Goal: Task Accomplishment & Management: Complete application form

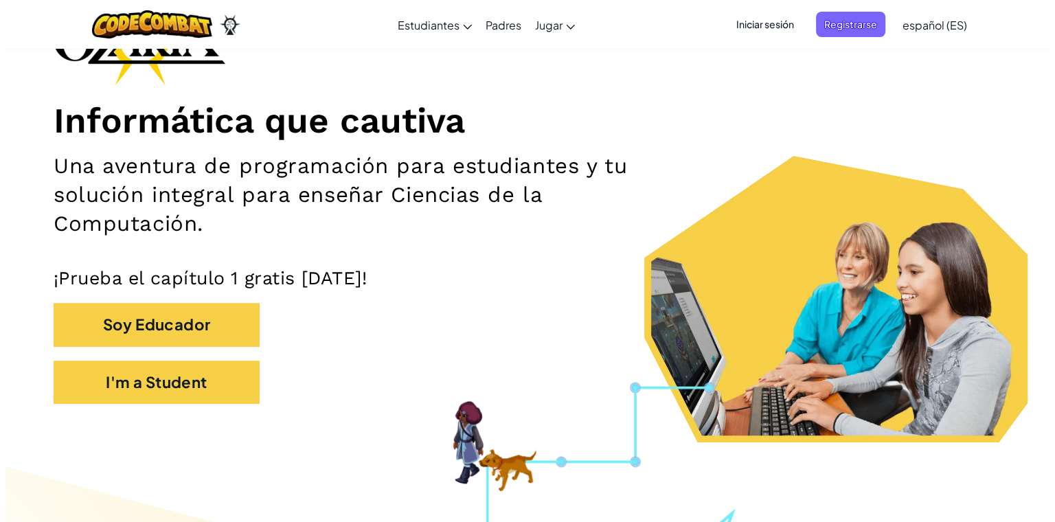
scroll to position [104, 0]
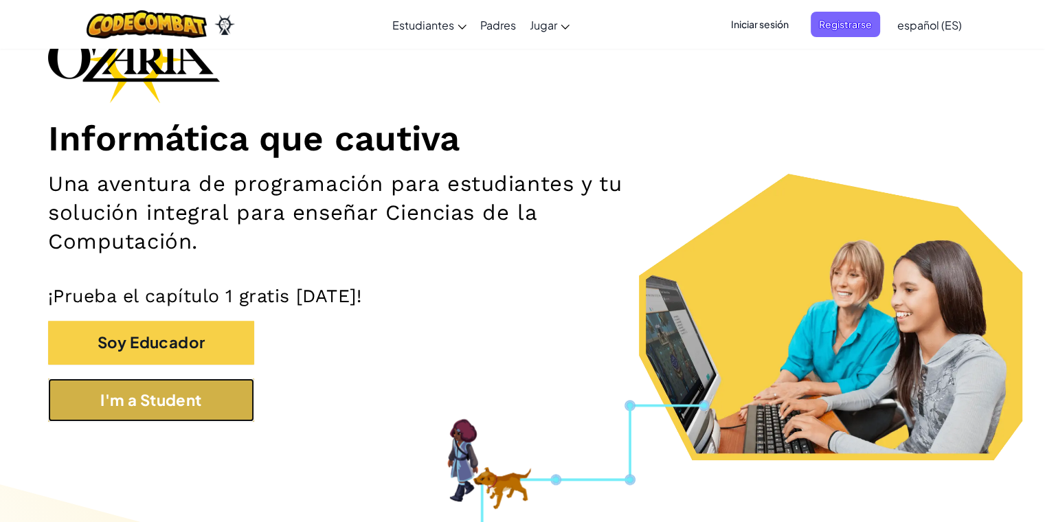
click at [118, 397] on button "I'm a Student" at bounding box center [151, 400] width 206 height 43
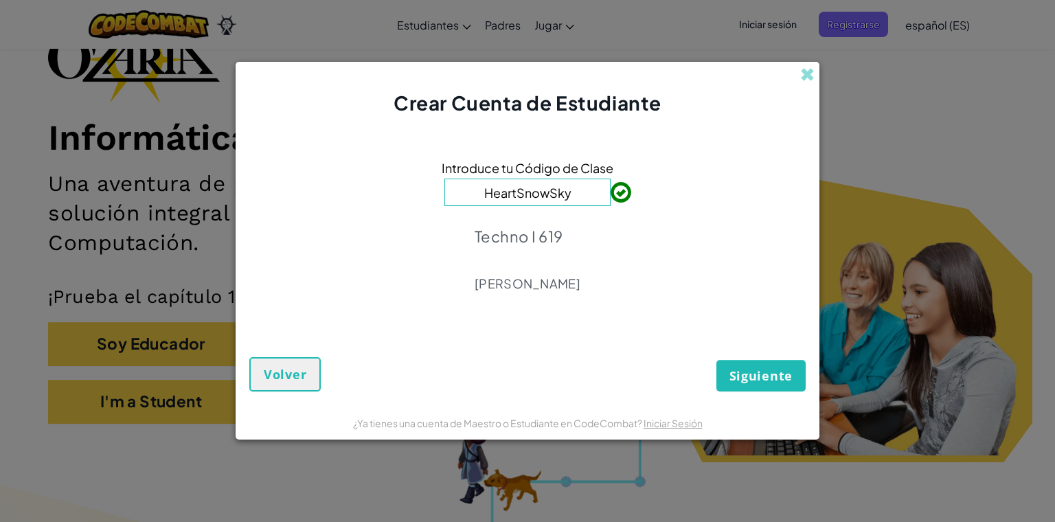
type input "HeartSnowSky"
click at [539, 368] on span "Siguiente" at bounding box center [761, 376] width 63 height 16
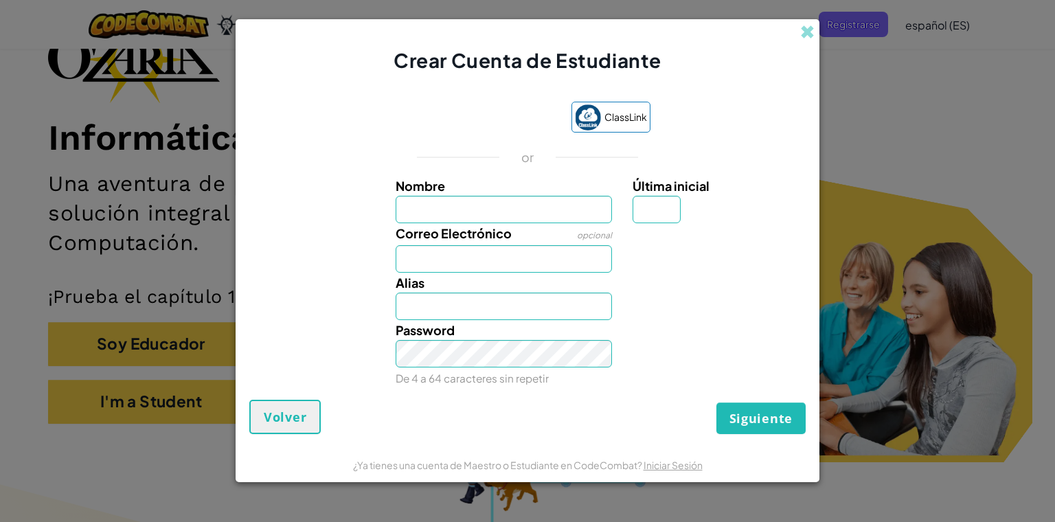
click at [494, 223] on label "Correo Electrónico" at bounding box center [454, 233] width 116 height 20
click at [494, 245] on input "Correo Electrónico" at bounding box center [504, 258] width 217 height 27
click at [473, 209] on input "Nombre" at bounding box center [504, 209] width 217 height 27
type input "[PERSON_NAME]"
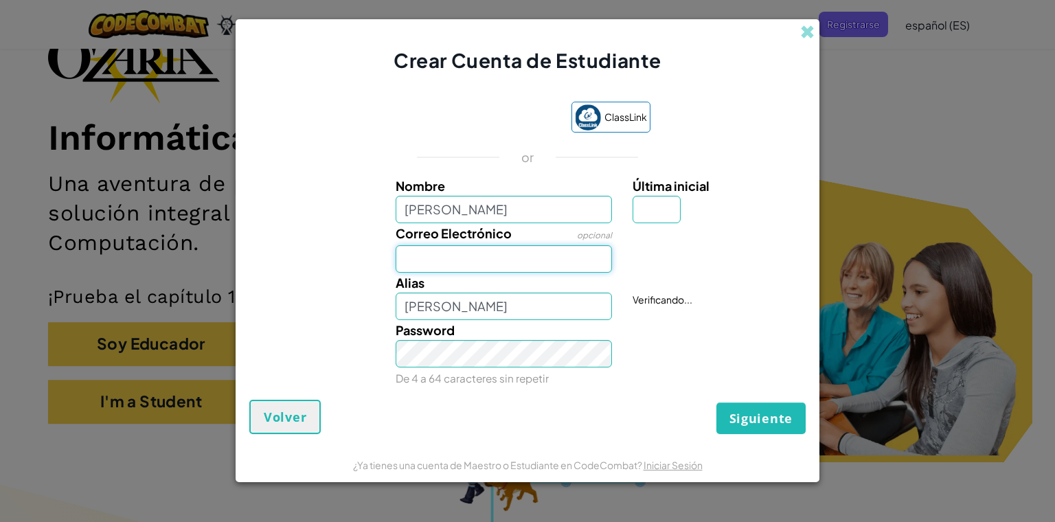
click at [409, 251] on input "Correo Electrónico" at bounding box center [504, 258] width 217 height 27
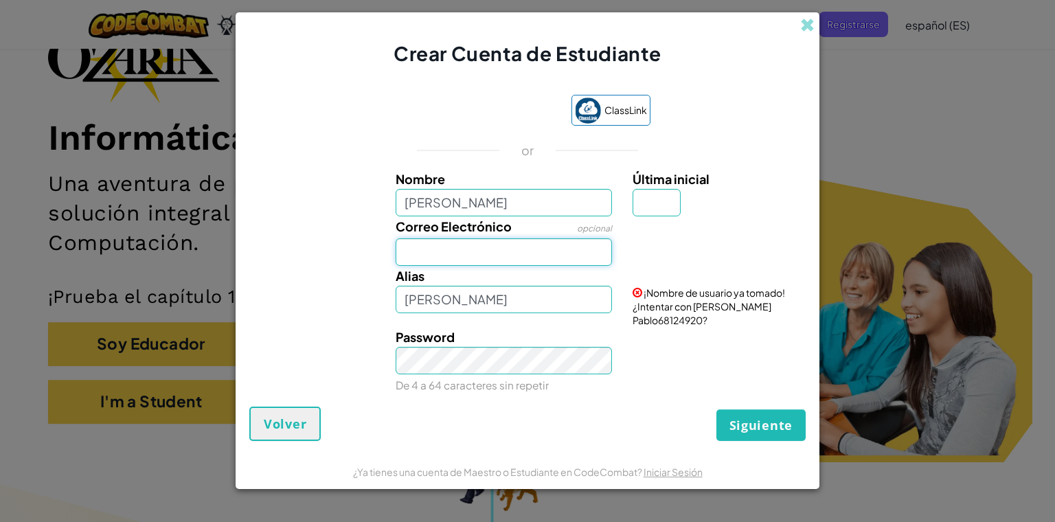
type input "[EMAIL_ADDRESS][DOMAIN_NAME]"
click at [461, 307] on input "[PERSON_NAME]" at bounding box center [504, 299] width 217 height 27
click at [484, 305] on input "[PERSON_NAME]" at bounding box center [504, 299] width 217 height 27
type input "[PERSON_NAME]"
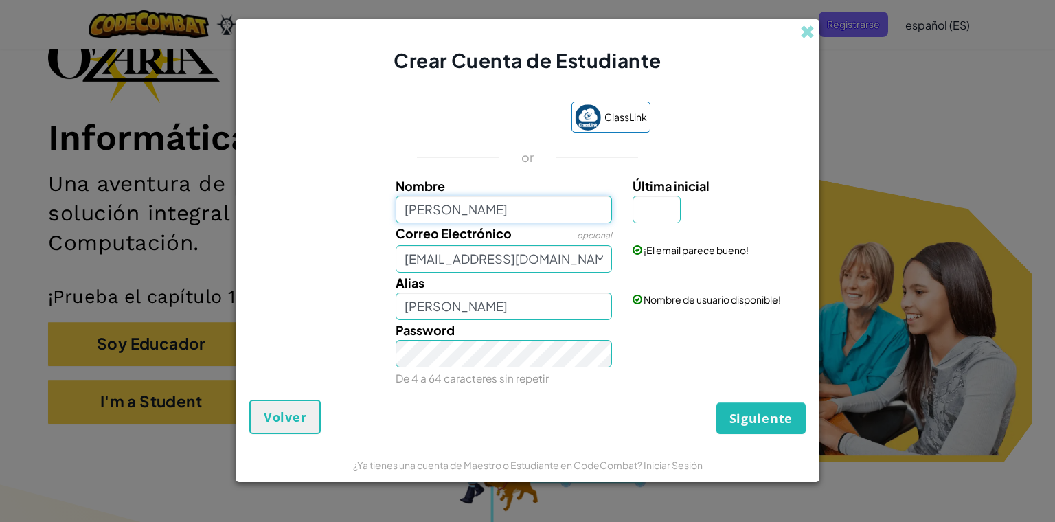
click at [493, 201] on input "[PERSON_NAME]" at bounding box center [504, 209] width 217 height 27
type input "[PERSON_NAME]"
type input "p"
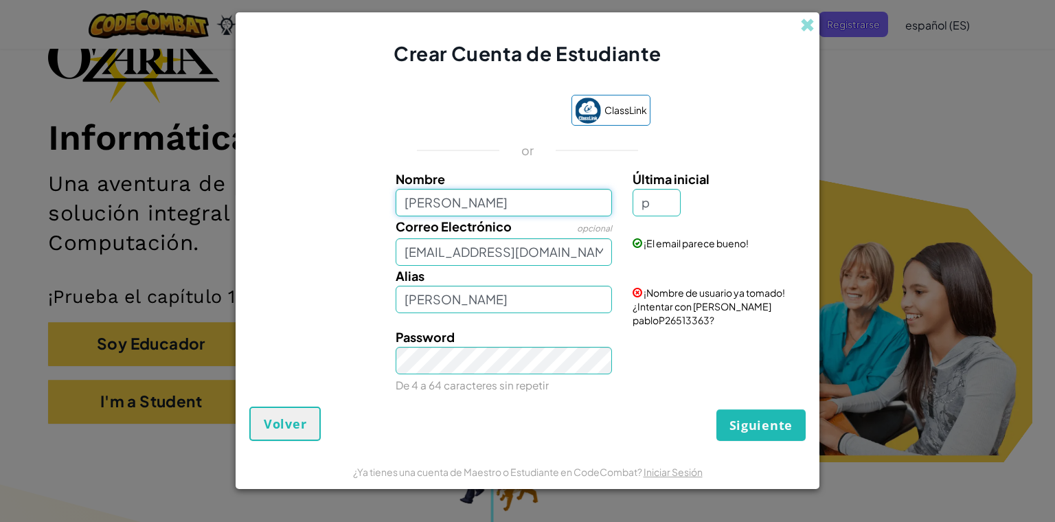
click at [517, 216] on input "[PERSON_NAME]" at bounding box center [504, 202] width 217 height 27
click at [539, 375] on div "Password De 4 a 64 caracteres sin repetir" at bounding box center [528, 361] width 570 height 68
click at [539, 302] on input "[PERSON_NAME]" at bounding box center [504, 299] width 217 height 27
click at [488, 298] on input "[PERSON_NAME]" at bounding box center [504, 299] width 217 height 27
type input "[PERSON_NAME]"
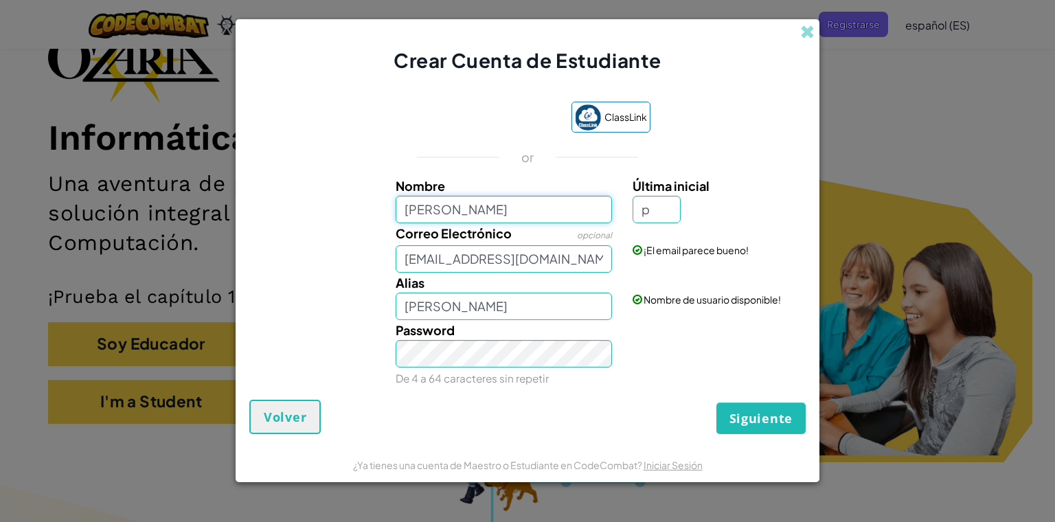
click at [509, 197] on input "[PERSON_NAME]" at bounding box center [504, 209] width 217 height 27
type input "[PERSON_NAME]"
click at [539, 413] on span "Siguiente" at bounding box center [761, 418] width 63 height 16
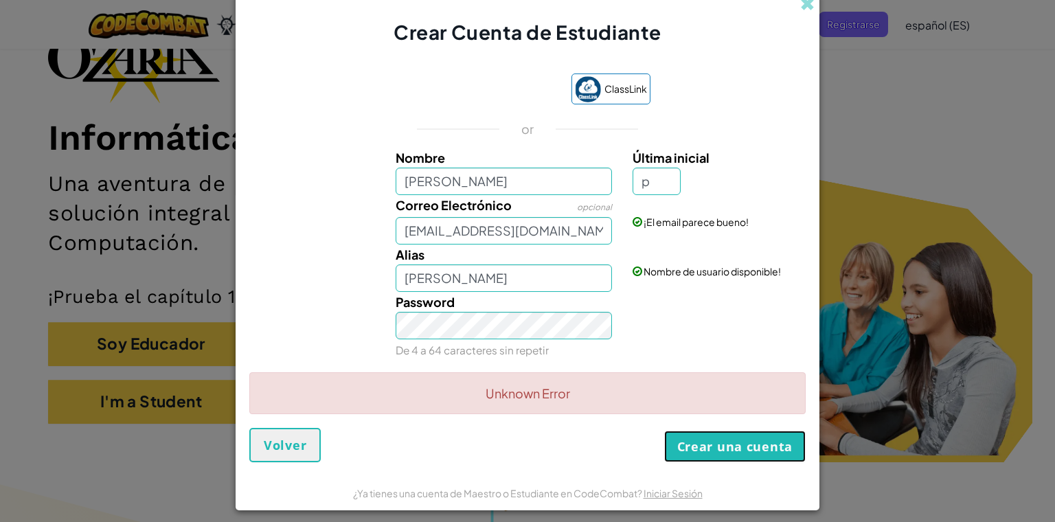
click at [539, 413] on button "Crear una cuenta" at bounding box center [735, 447] width 142 height 32
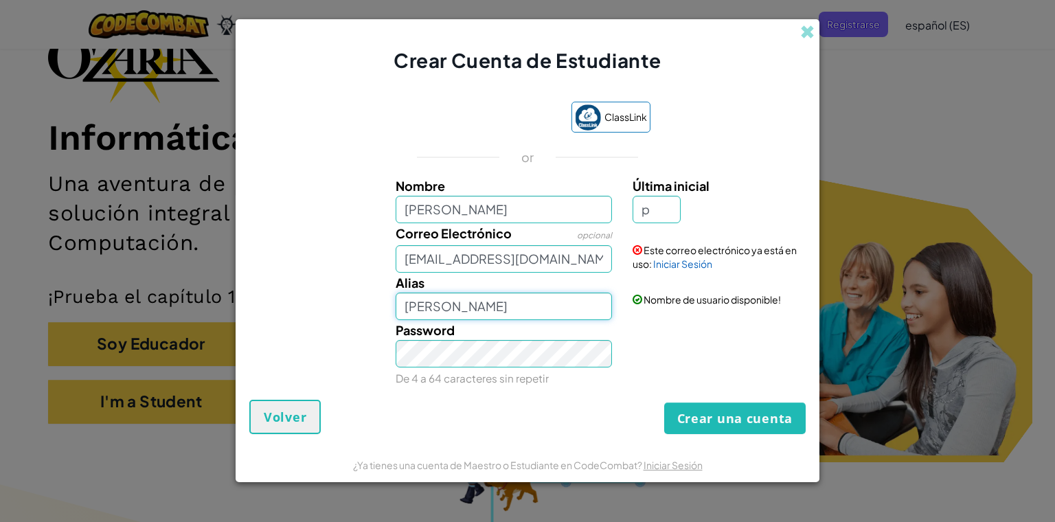
click at [539, 306] on input "[PERSON_NAME]" at bounding box center [504, 306] width 217 height 27
type input "[PERSON_NAME]"
click at [539, 261] on input "[EMAIL_ADDRESS][DOMAIN_NAME]" at bounding box center [504, 258] width 217 height 27
click at [539, 261] on link "Iniciar Sesión" at bounding box center [682, 264] width 59 height 12
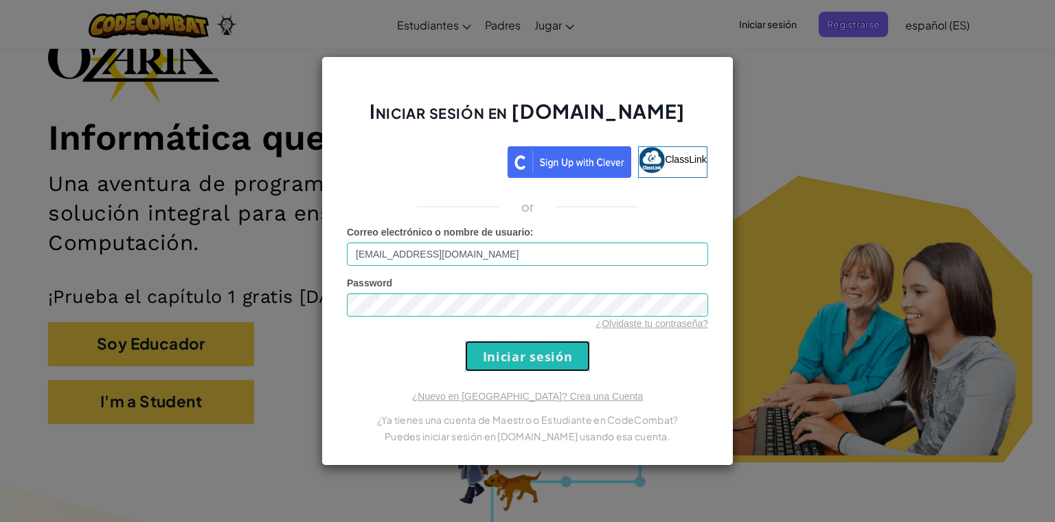
click at [513, 363] on input "Iniciar sesión" at bounding box center [527, 356] width 125 height 31
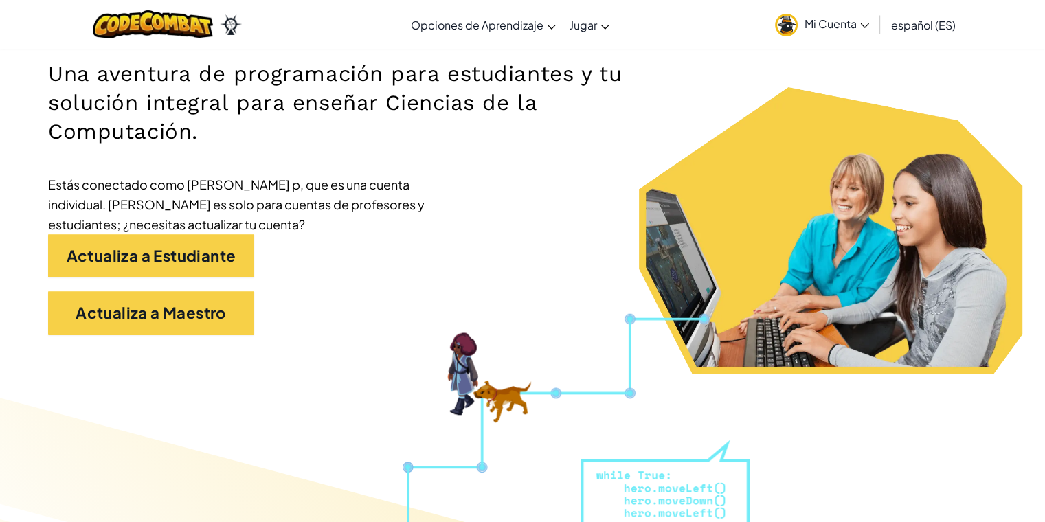
scroll to position [184, 0]
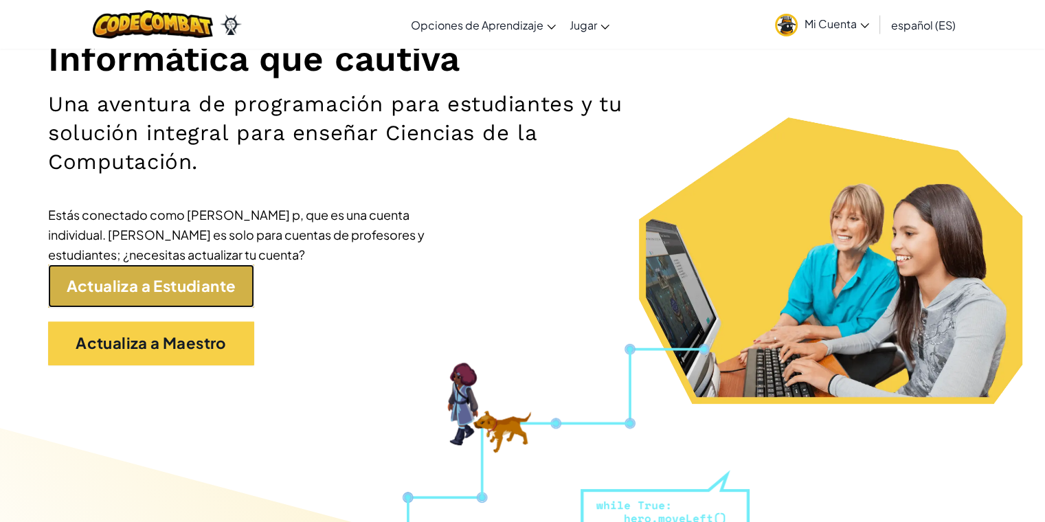
click at [192, 305] on link "Actualiza a Estudiante" at bounding box center [151, 285] width 206 height 43
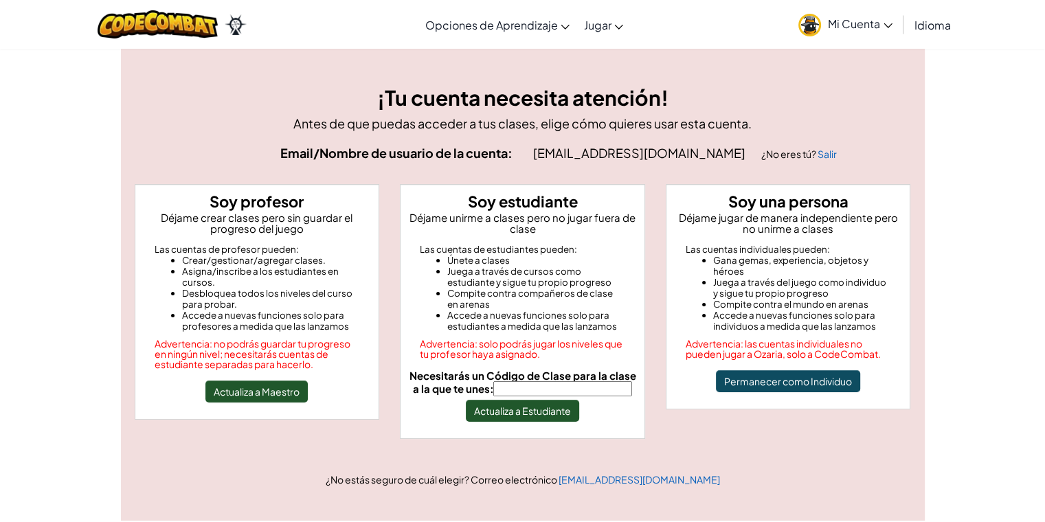
click at [522, 385] on input "Necesitarás un Código de Clase para la clase a la que te unes:" at bounding box center [562, 388] width 139 height 15
type input "HeartSnowSky"
click at [526, 410] on button "Actualiza a Estudiante" at bounding box center [522, 411] width 113 height 22
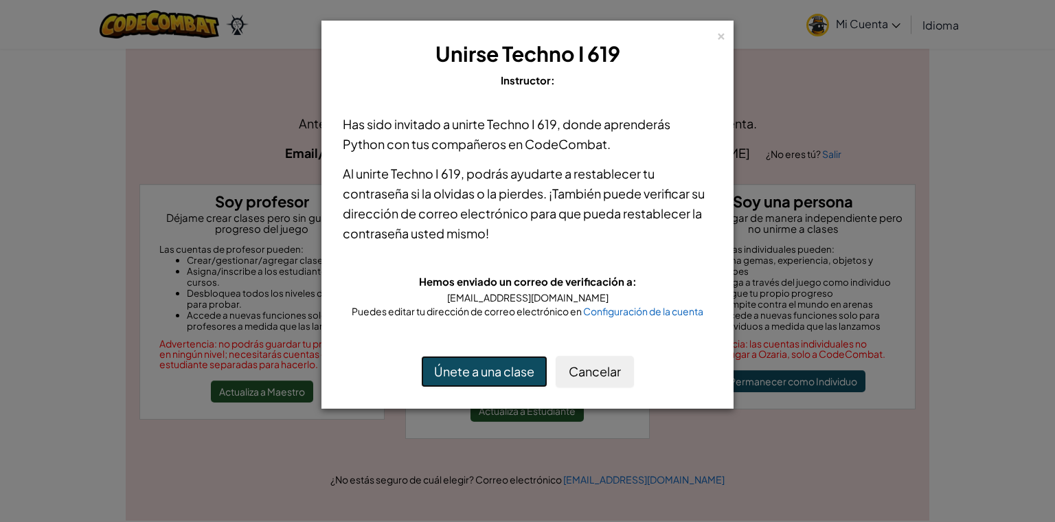
click at [508, 373] on button "Únete a una clase" at bounding box center [484, 372] width 126 height 32
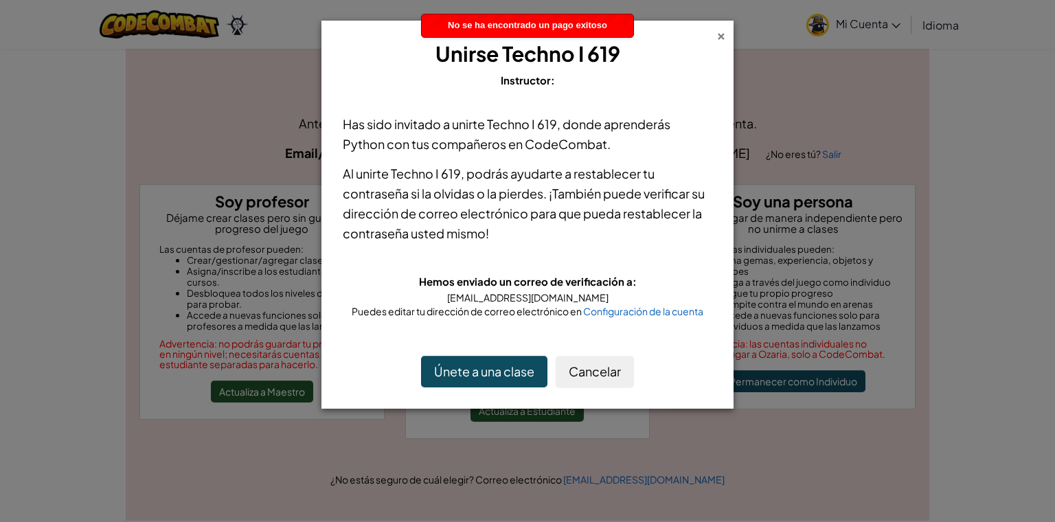
click at [720, 32] on div "×" at bounding box center [722, 34] width 10 height 14
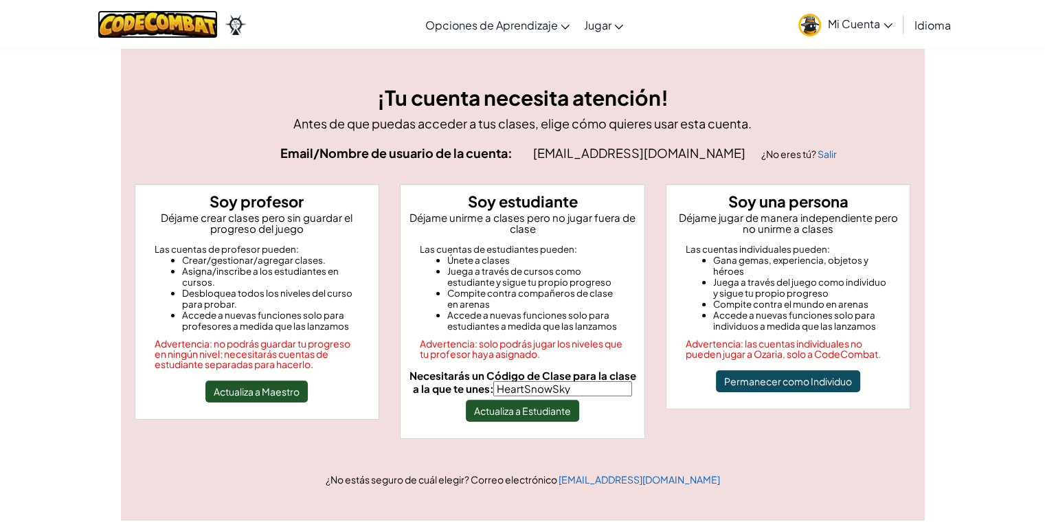
click at [162, 21] on img at bounding box center [158, 24] width 120 height 28
